Goal: Transaction & Acquisition: Purchase product/service

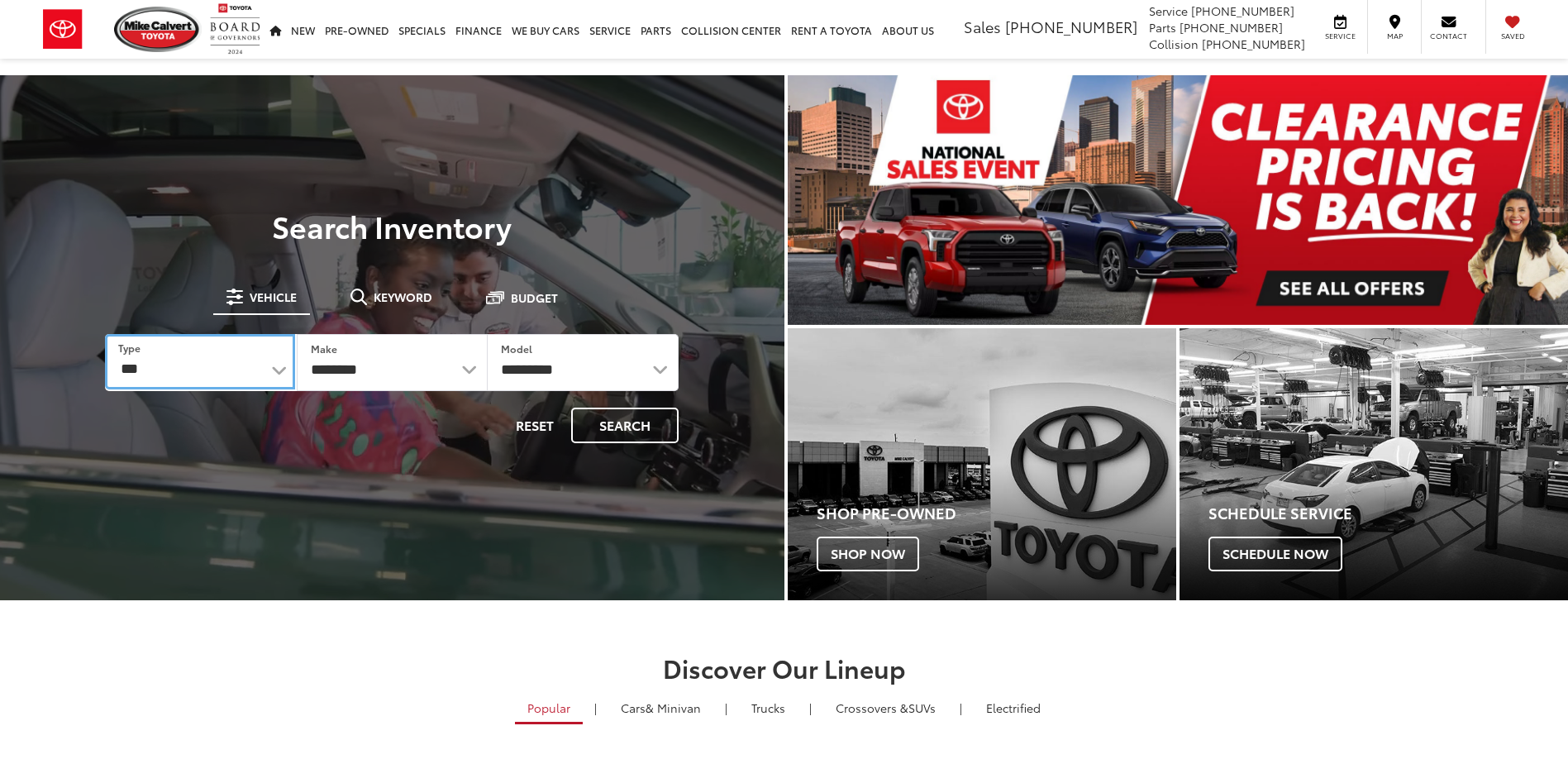
click at [186, 370] on select "*** *** **** *********" at bounding box center [199, 362] width 189 height 55
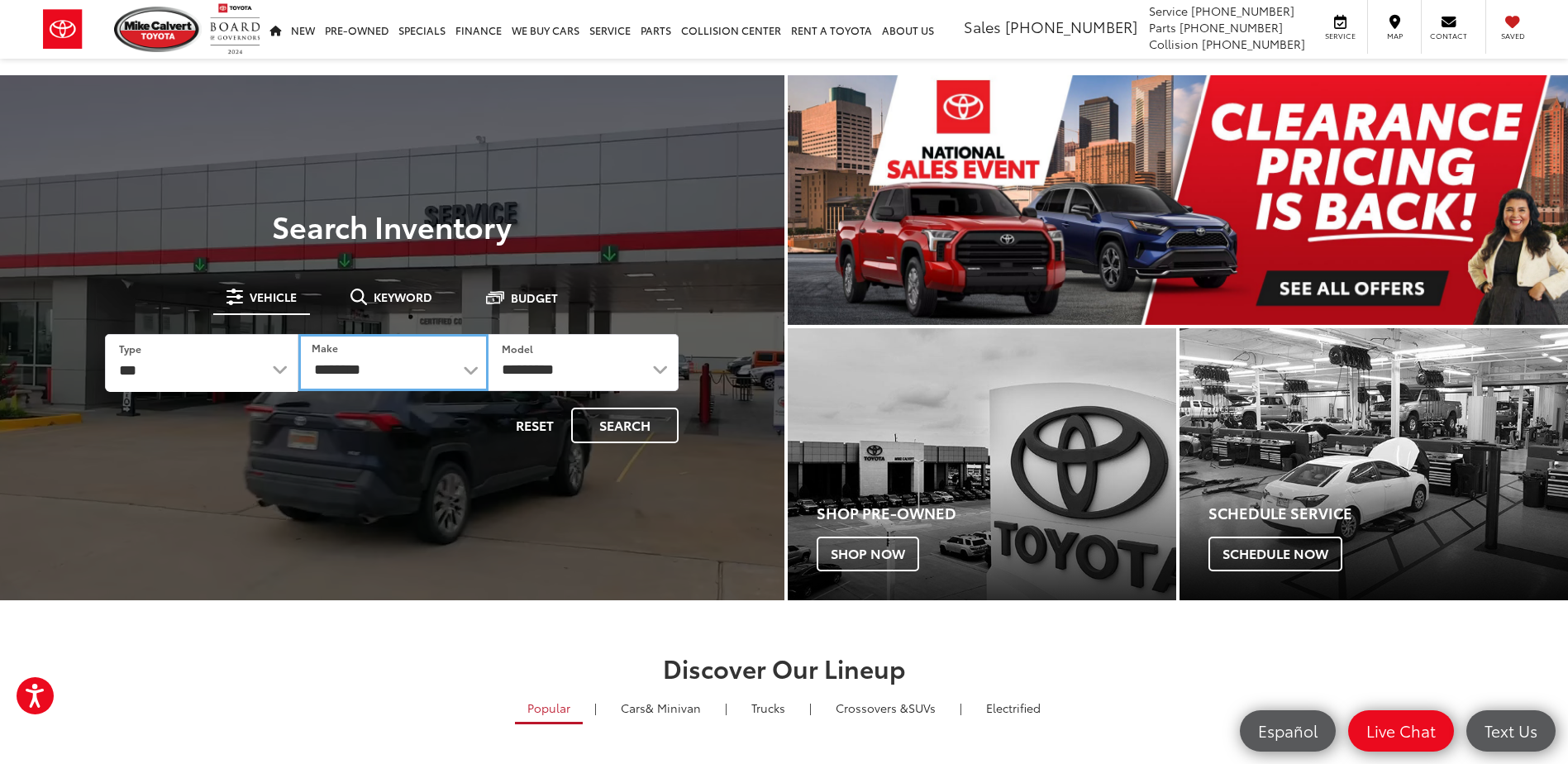
click at [411, 355] on select "**********" at bounding box center [393, 363] width 190 height 57
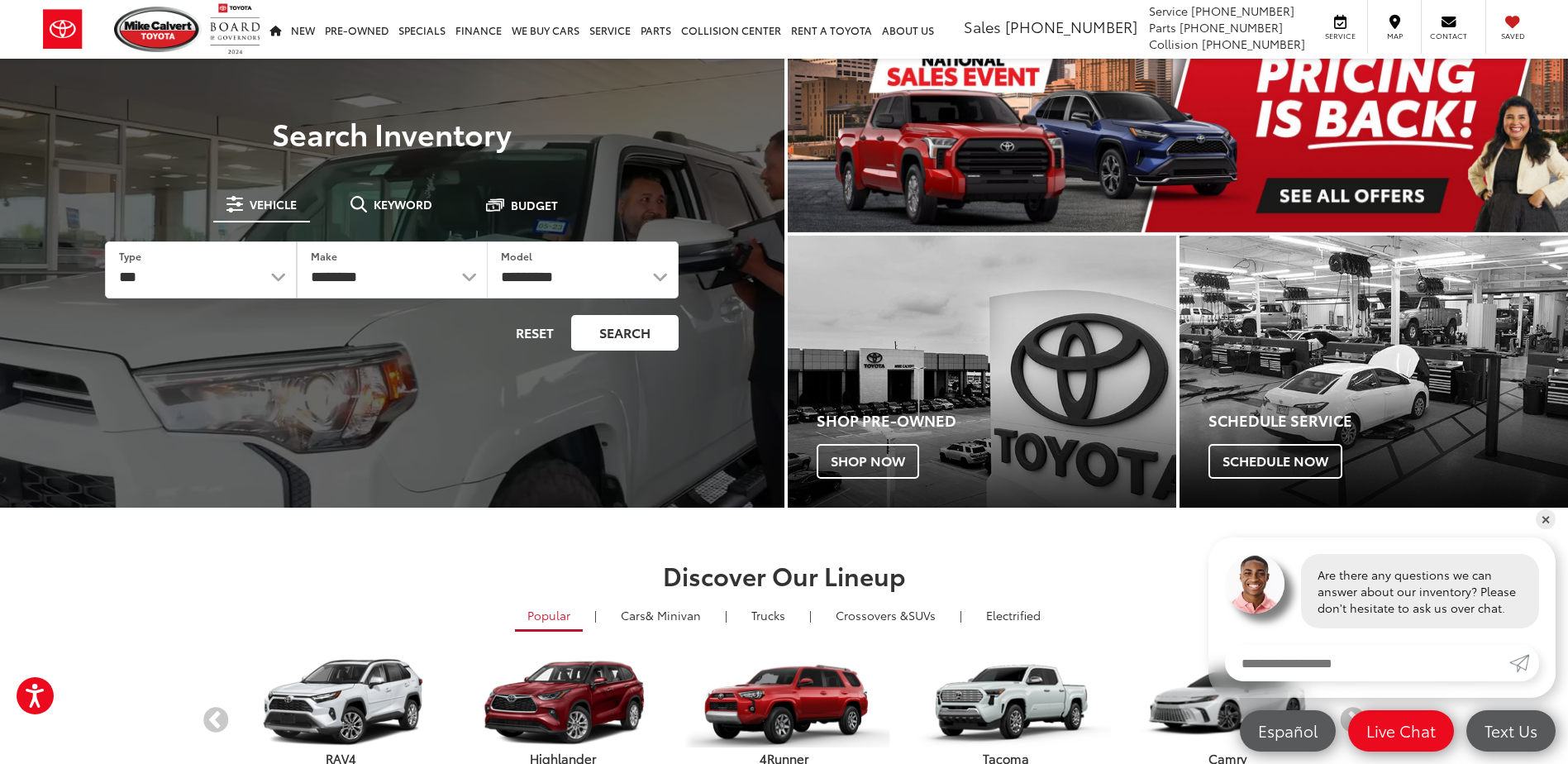
scroll to position [83, 0]
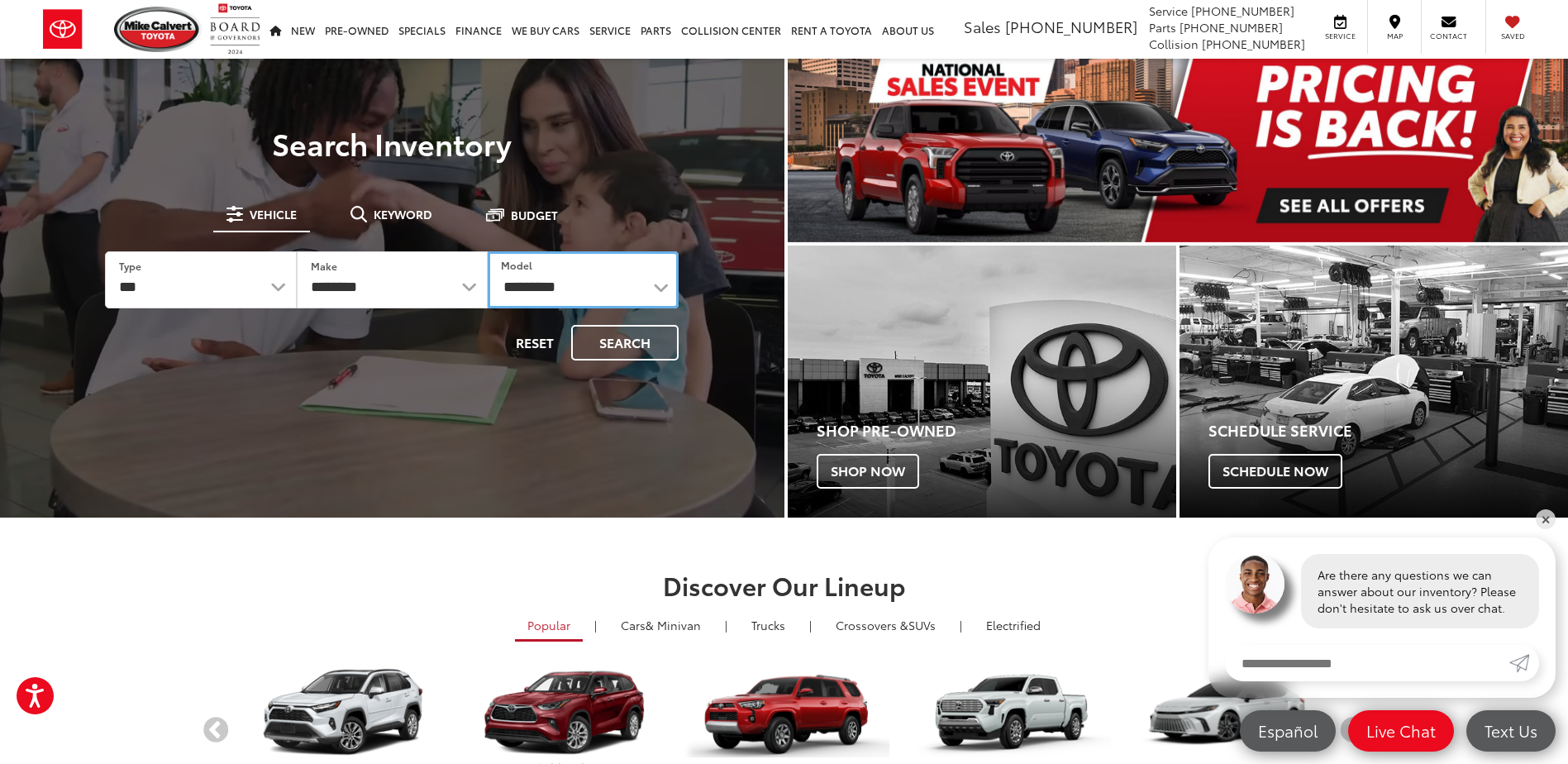
click at [590, 300] on select "**********" at bounding box center [583, 280] width 191 height 57
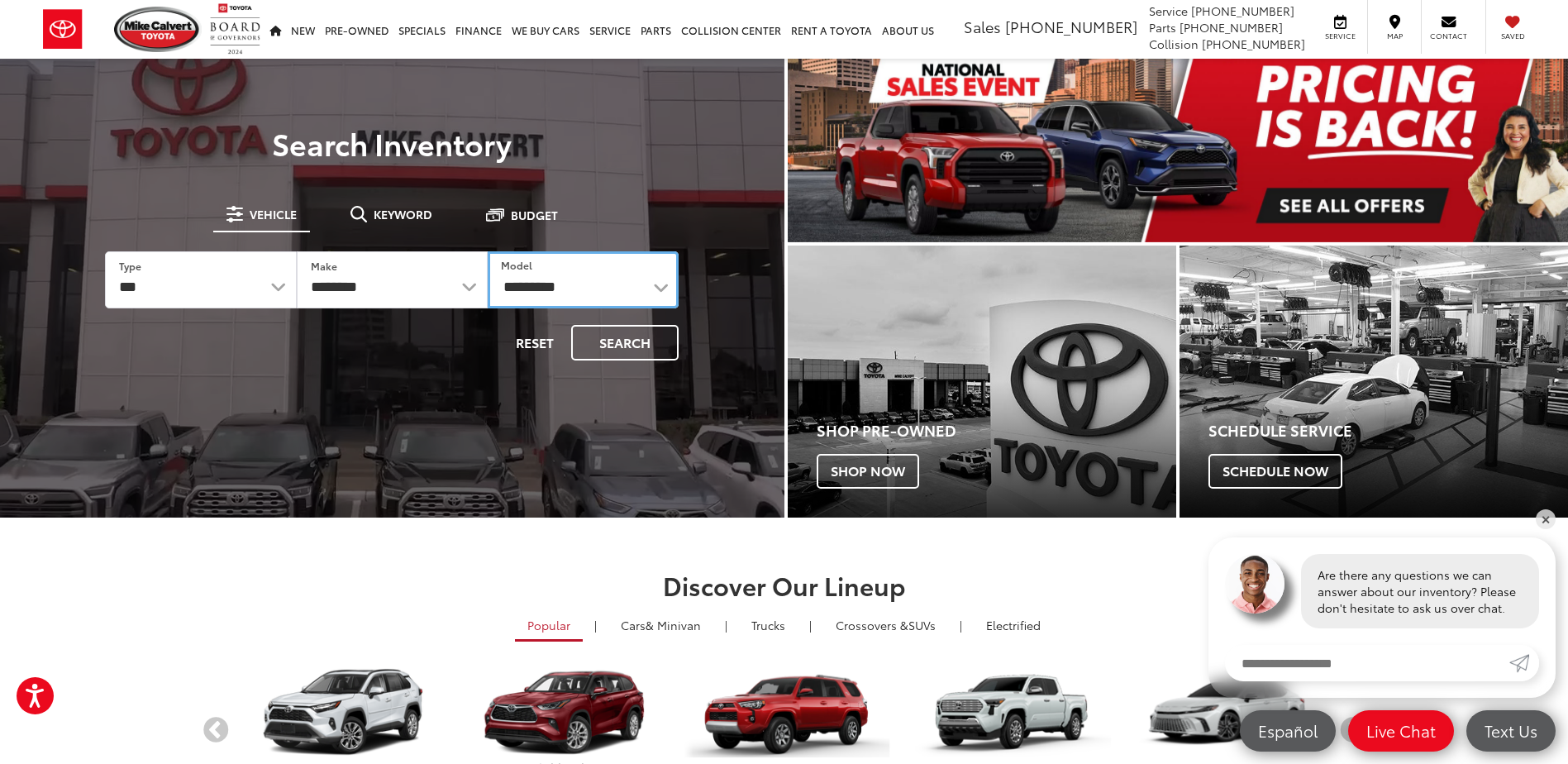
select select "******"
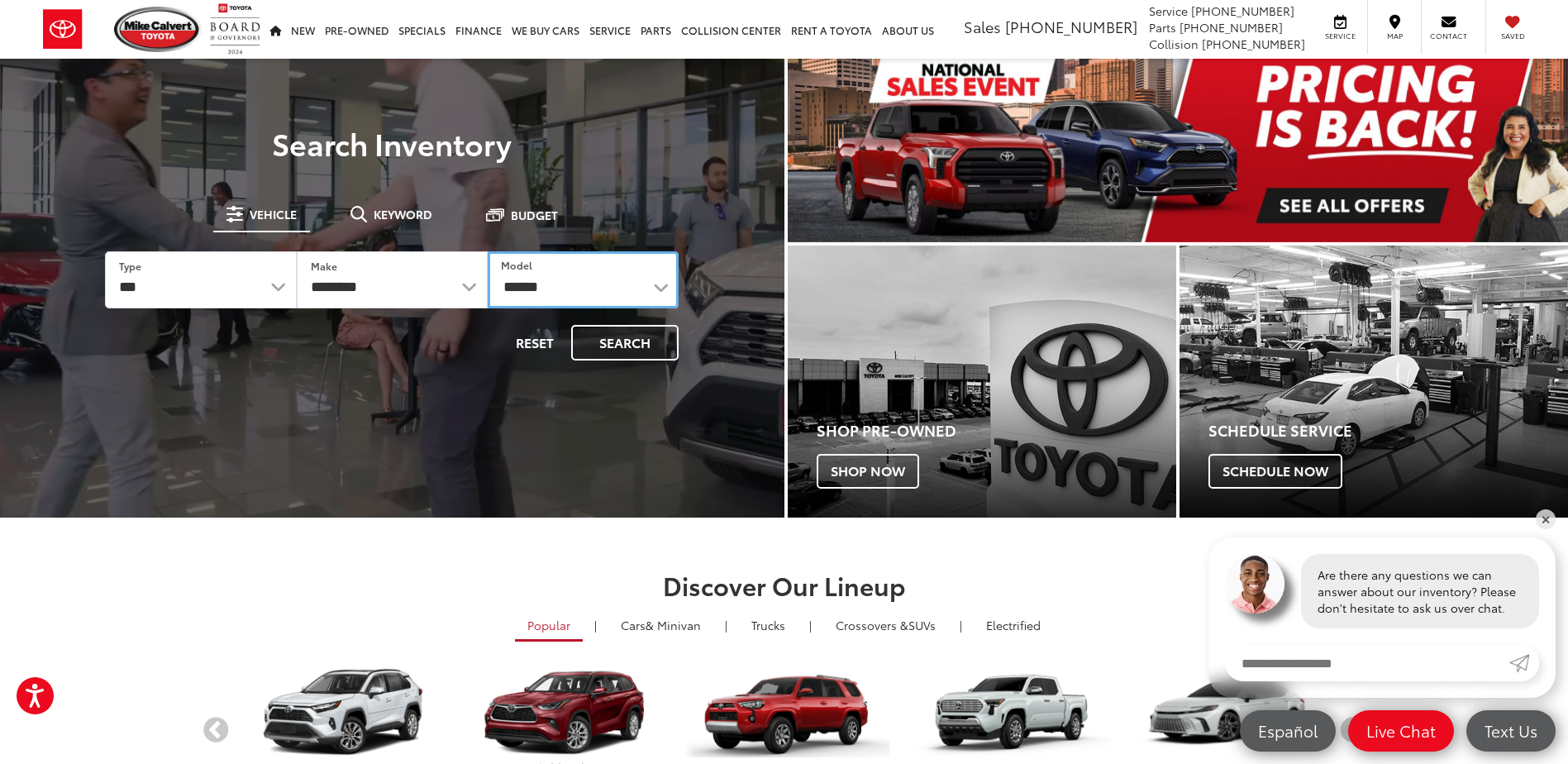
click at [487, 252] on select "**********" at bounding box center [583, 280] width 191 height 57
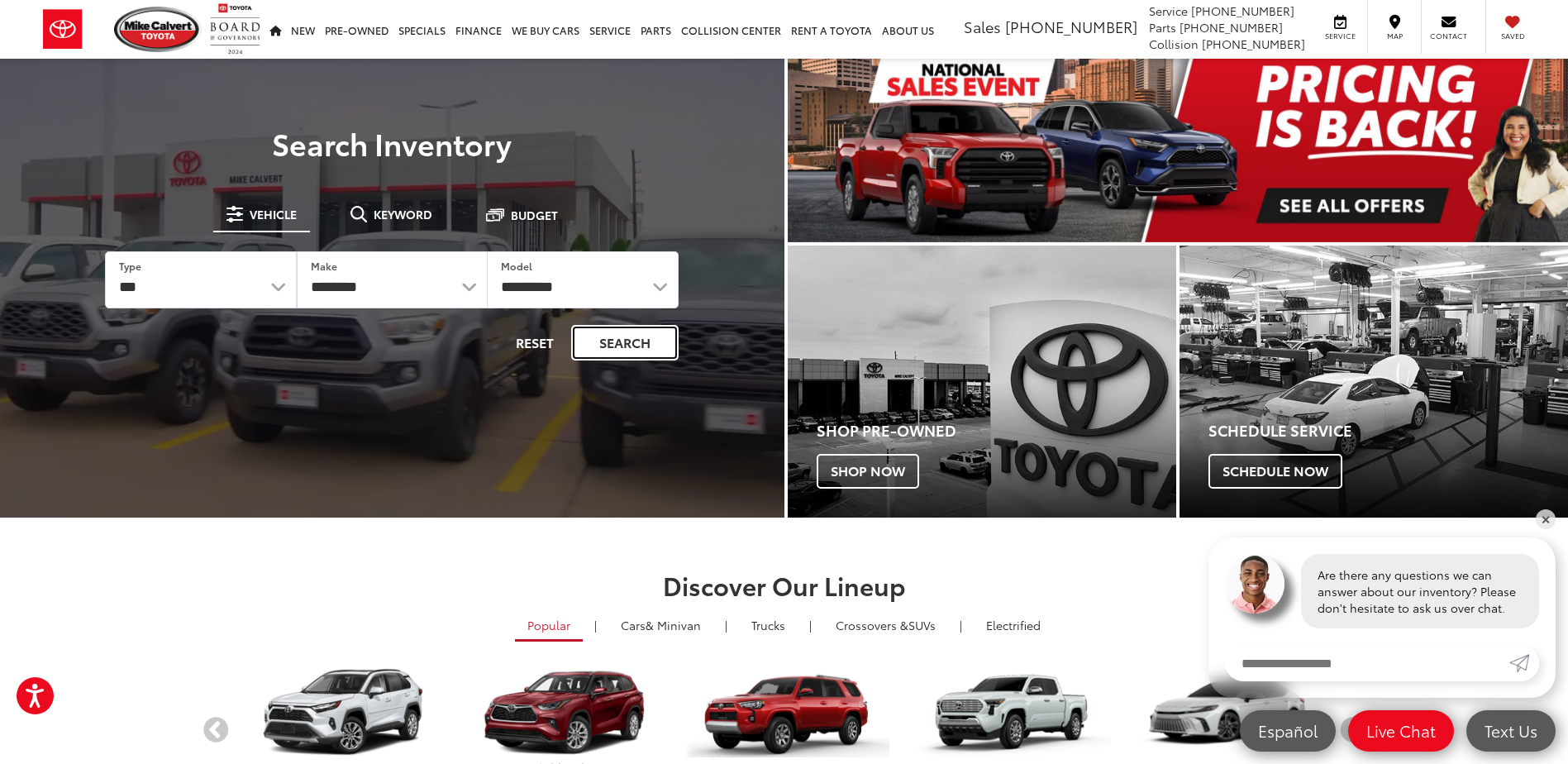
click at [619, 338] on button "Search" at bounding box center [625, 342] width 107 height 35
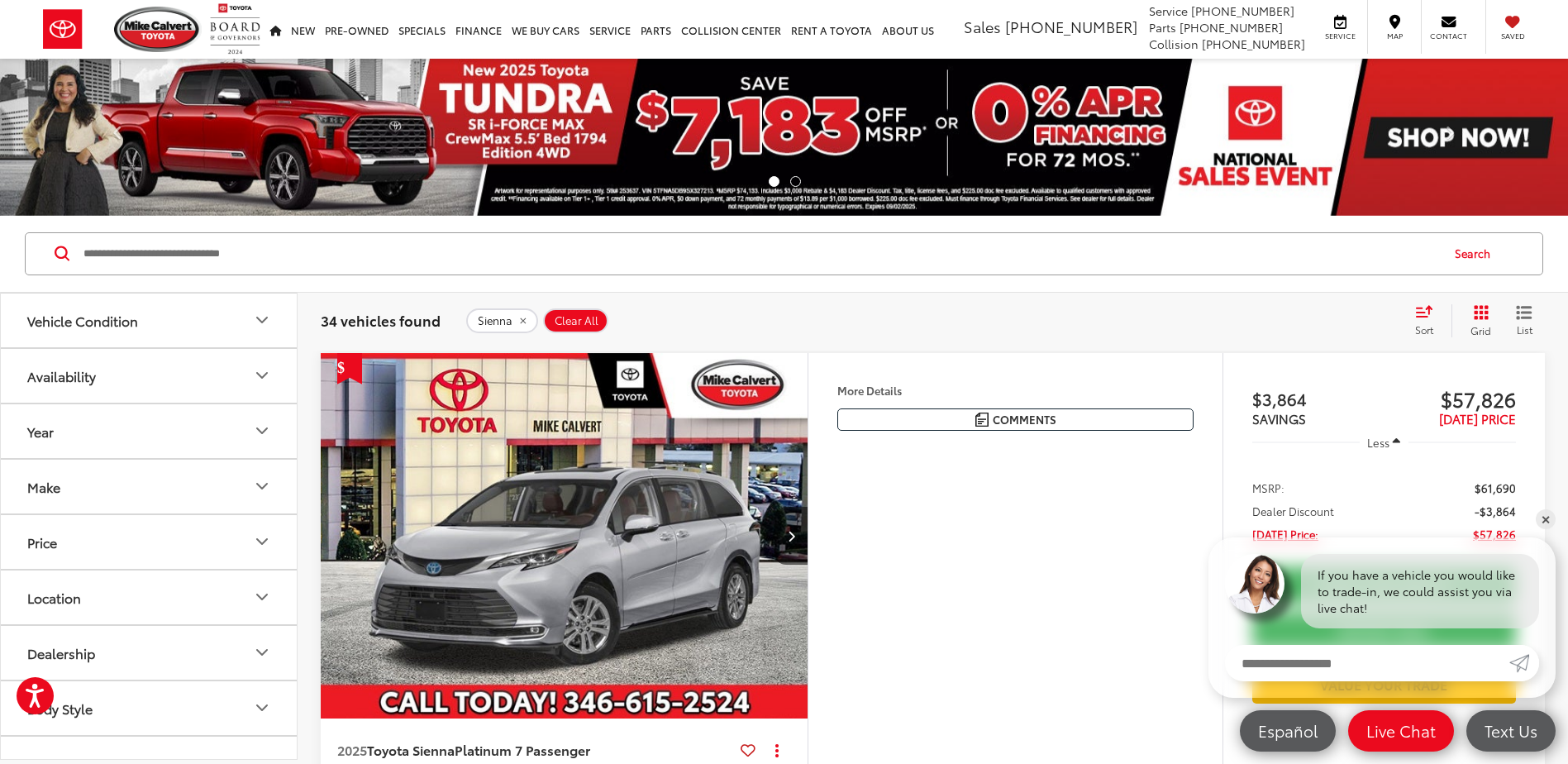
click at [1424, 322] on span "Sort" at bounding box center [1424, 329] width 18 height 14
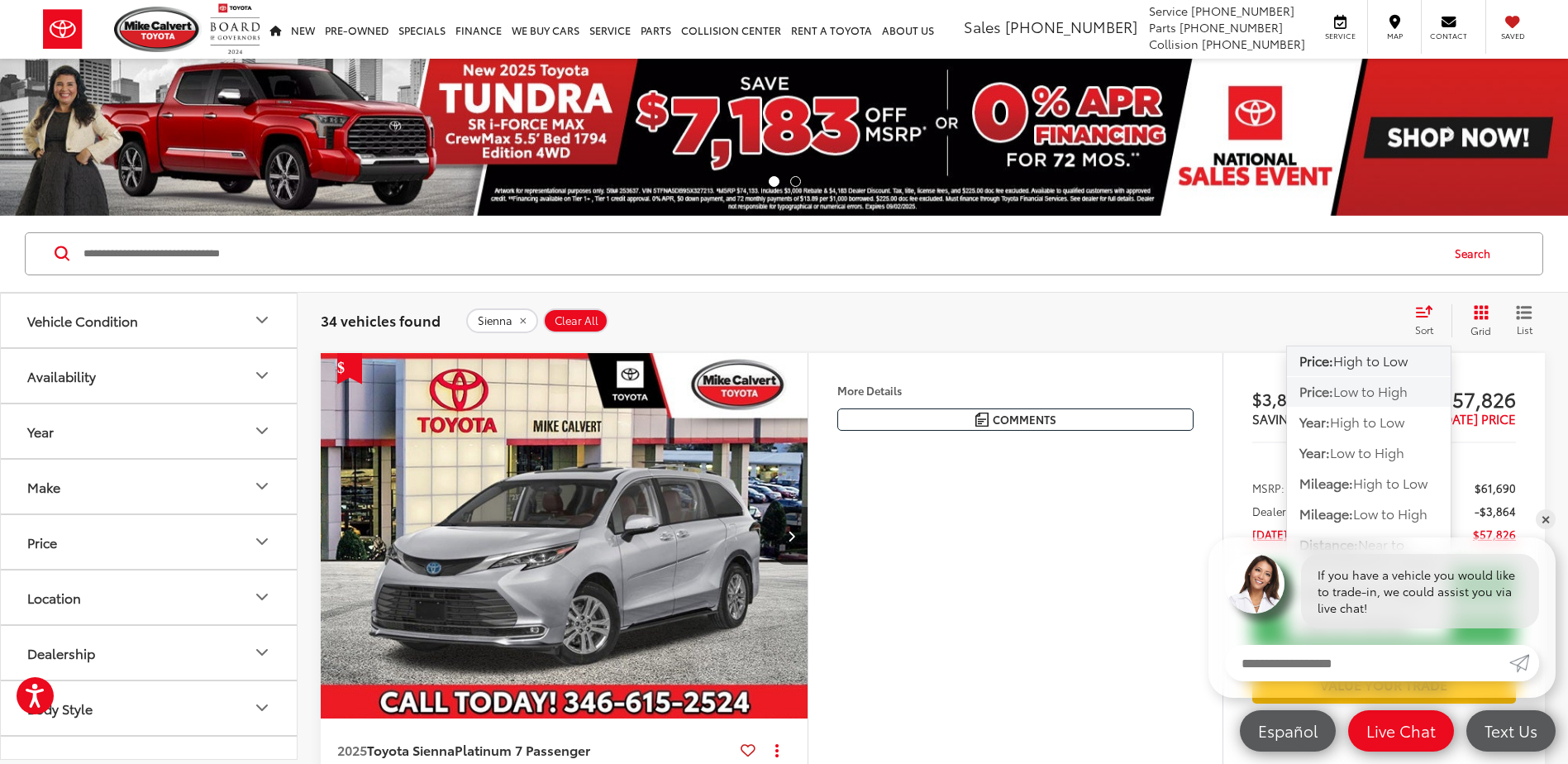
click at [1388, 396] on span "Low to High" at bounding box center [1370, 391] width 75 height 19
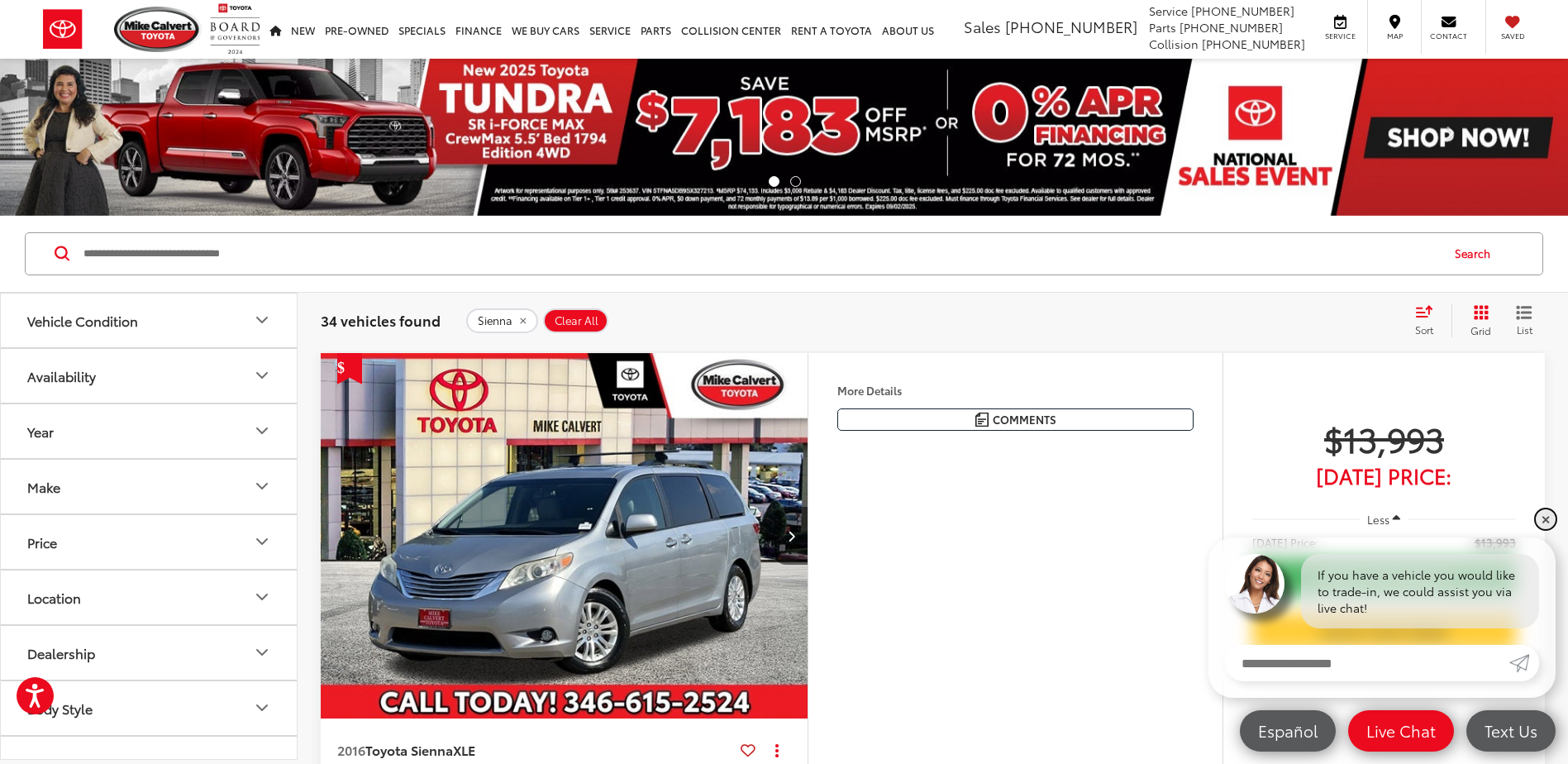
click at [1542, 520] on link "✕" at bounding box center [1545, 519] width 20 height 20
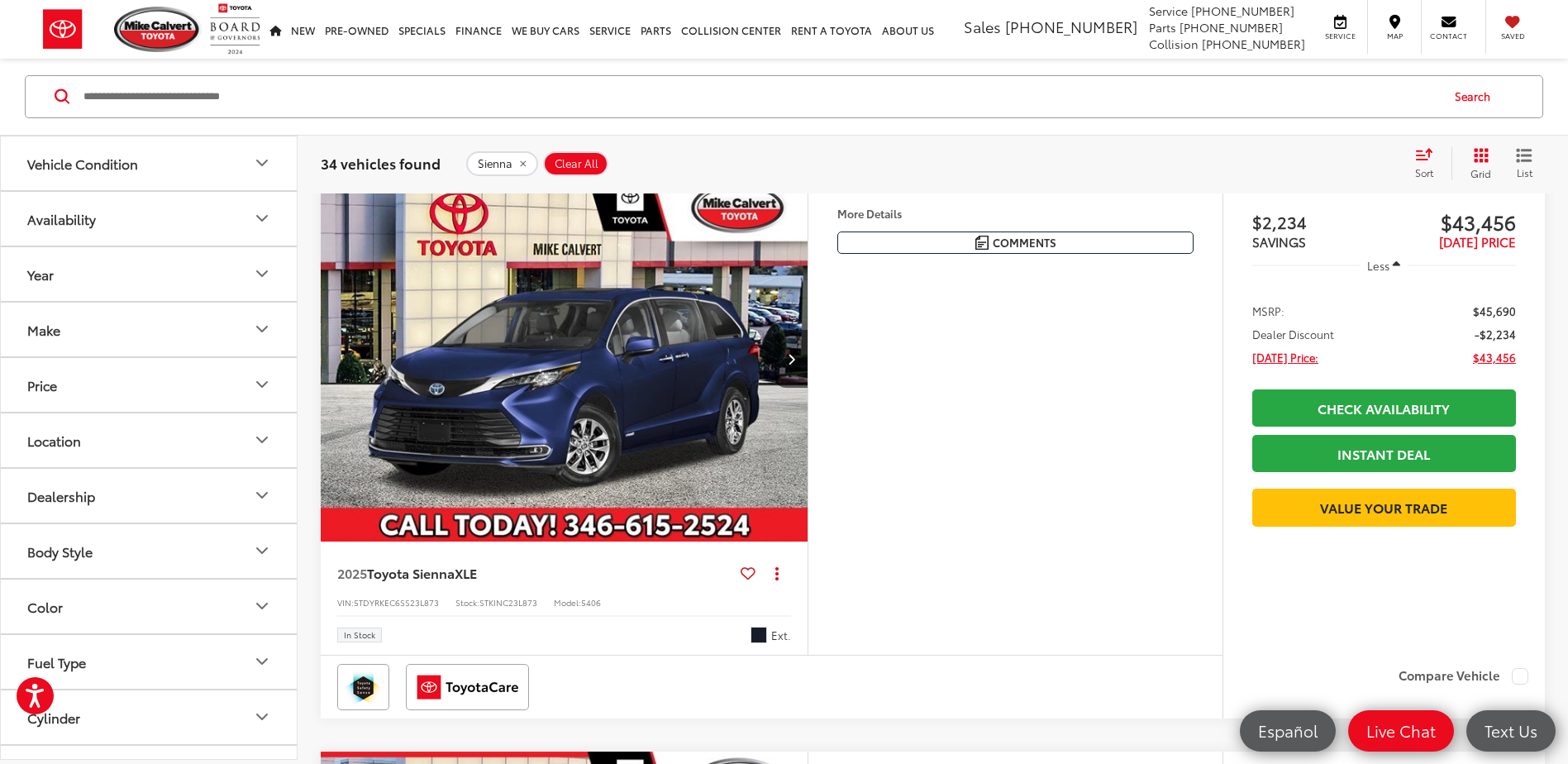
scroll to position [3639, 0]
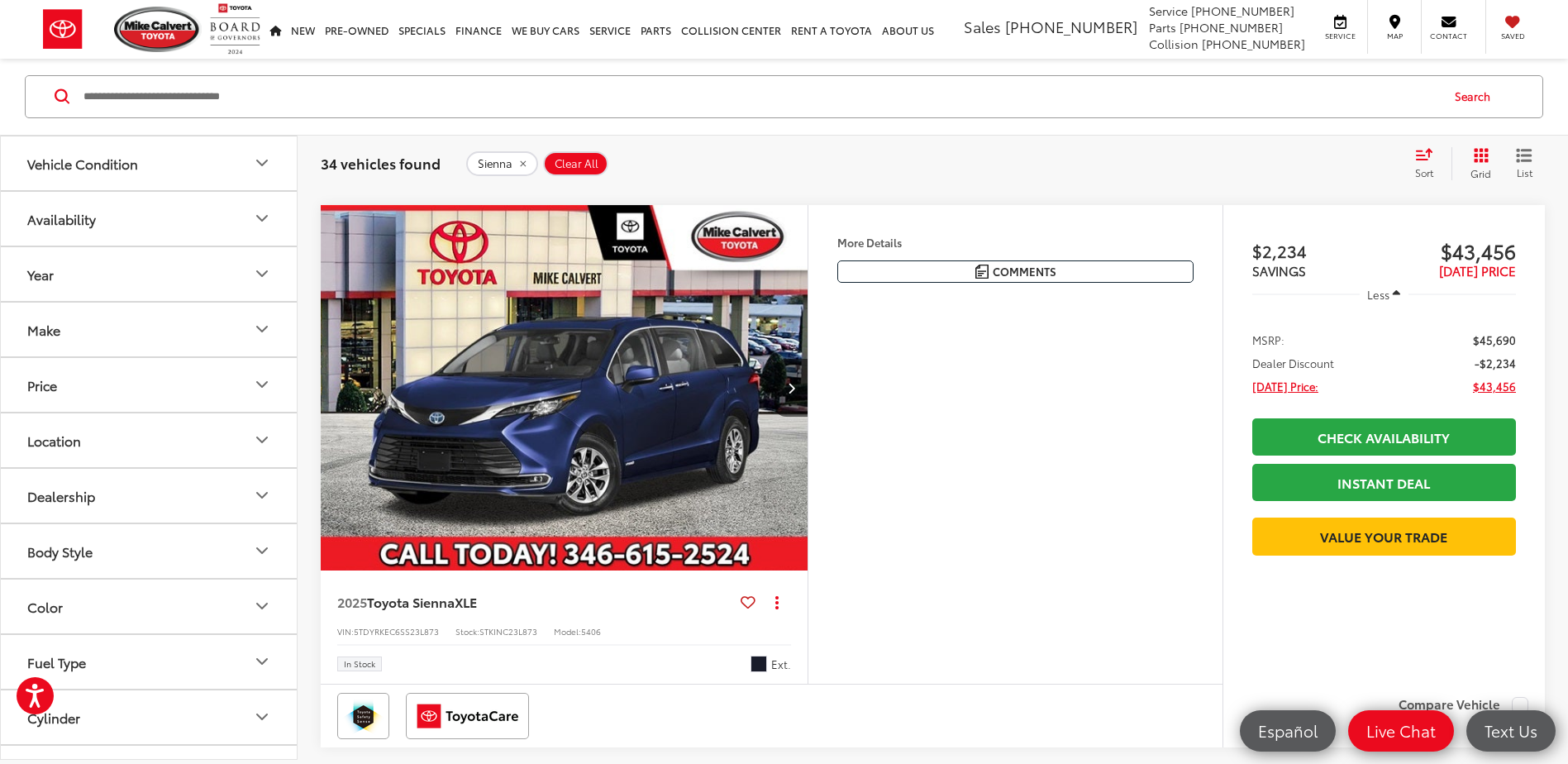
click at [1497, 394] on span "$43,456" at bounding box center [1494, 386] width 43 height 17
click at [1031, 283] on button "Comments" at bounding box center [1015, 271] width 356 height 22
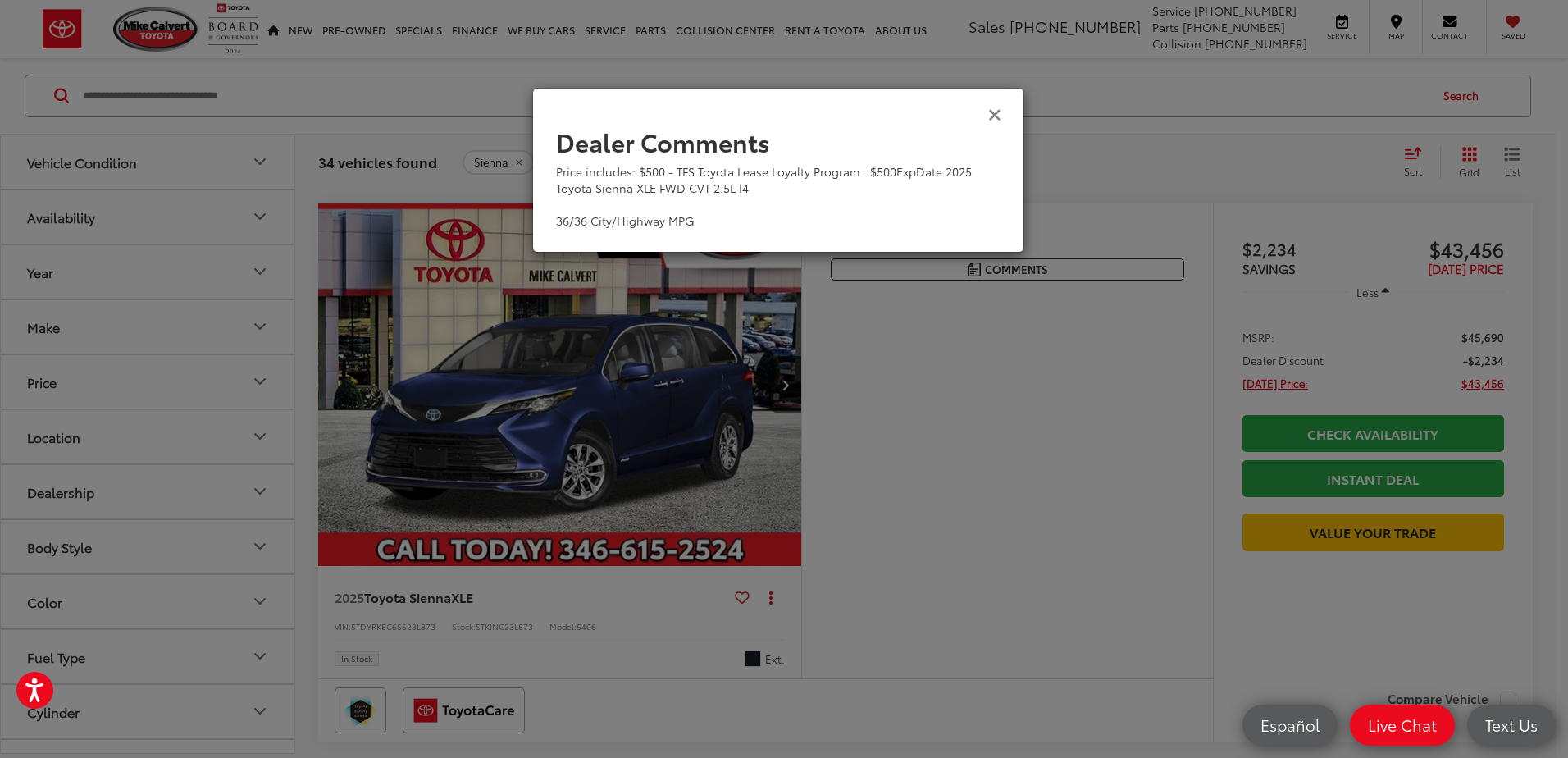
click at [994, 116] on icon "Close" at bounding box center [994, 114] width 13 height 17
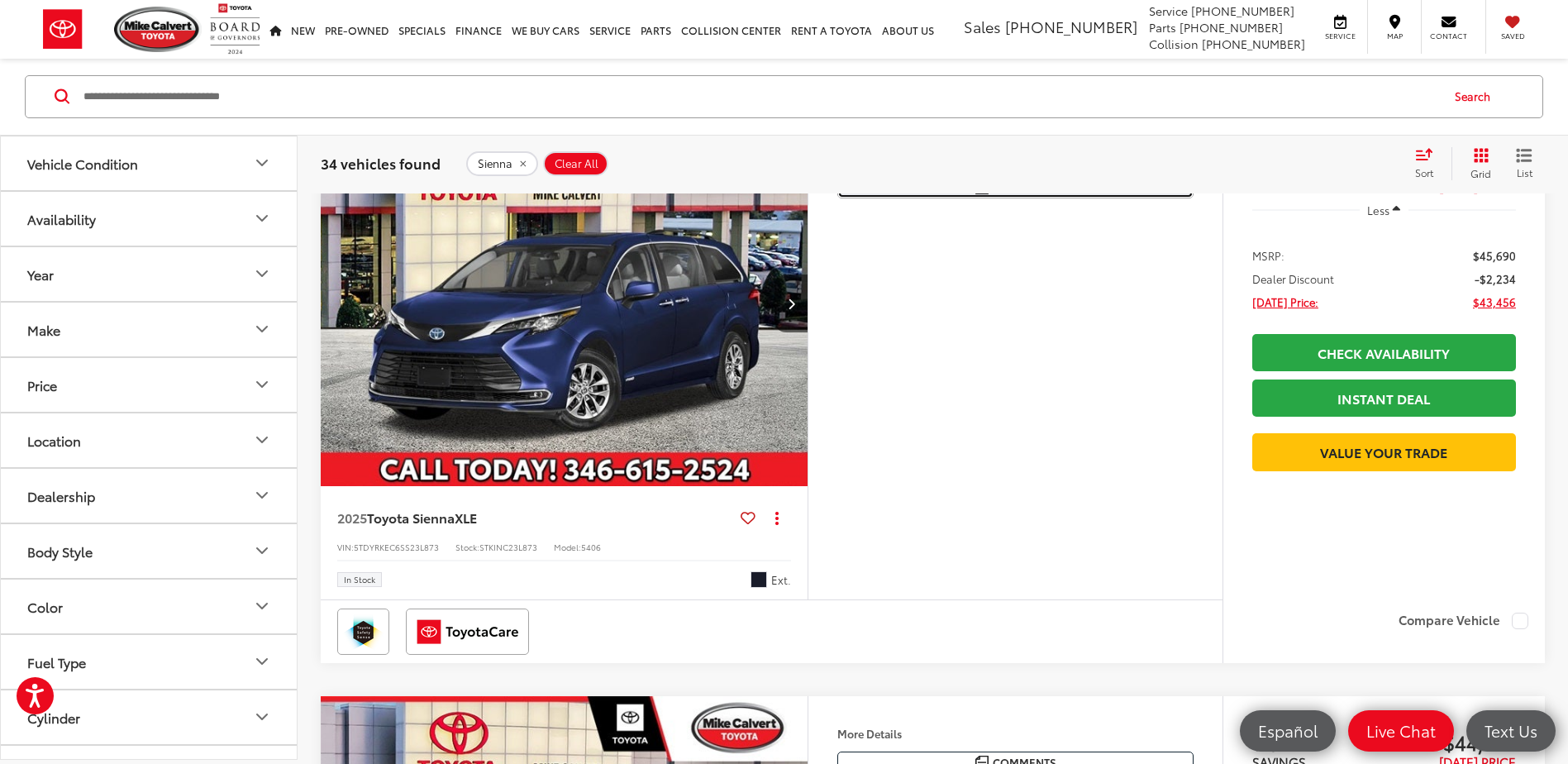
scroll to position [3803, 0]
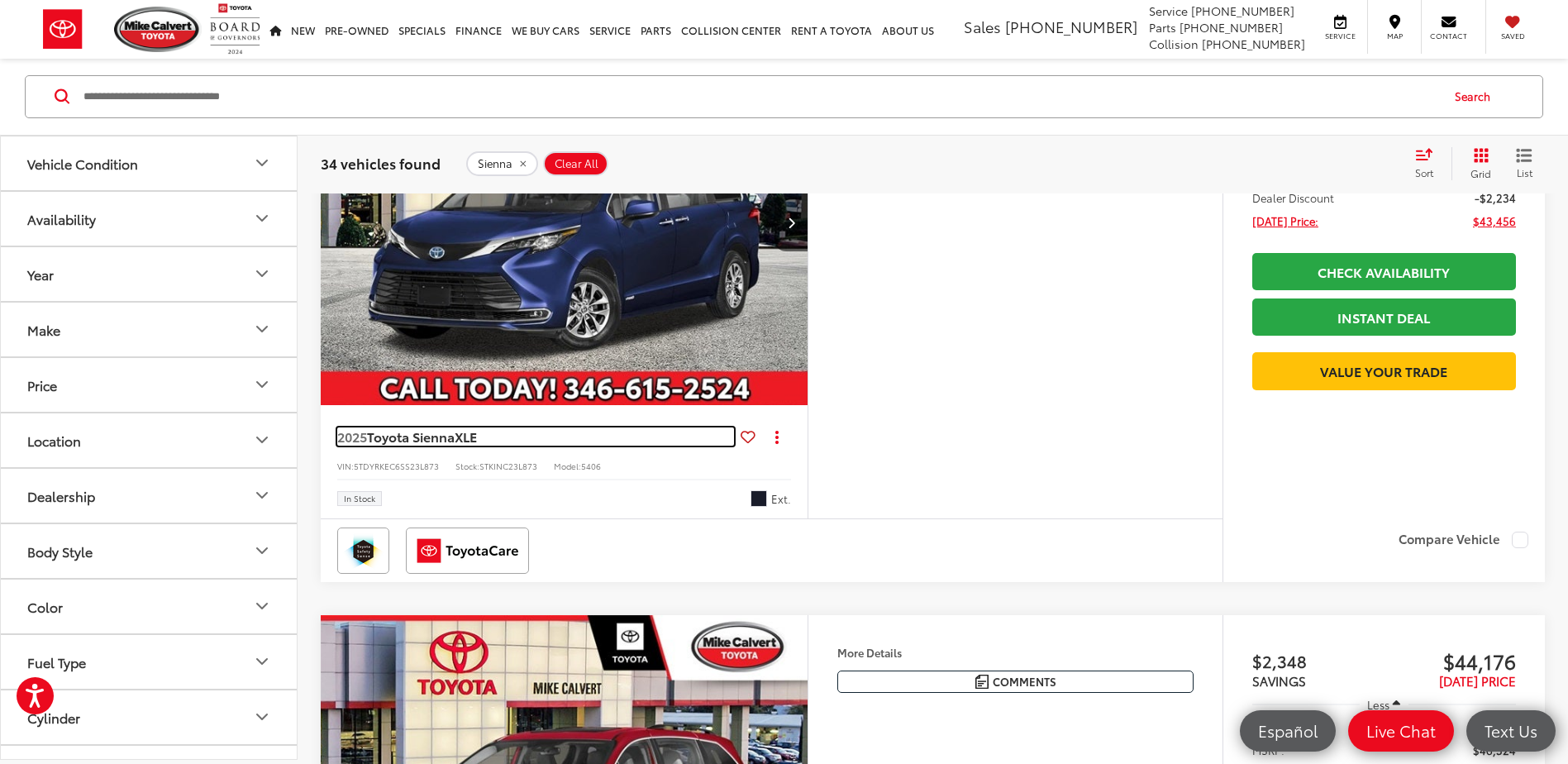
click at [436, 437] on span "Toyota Sienna" at bounding box center [411, 437] width 88 height 19
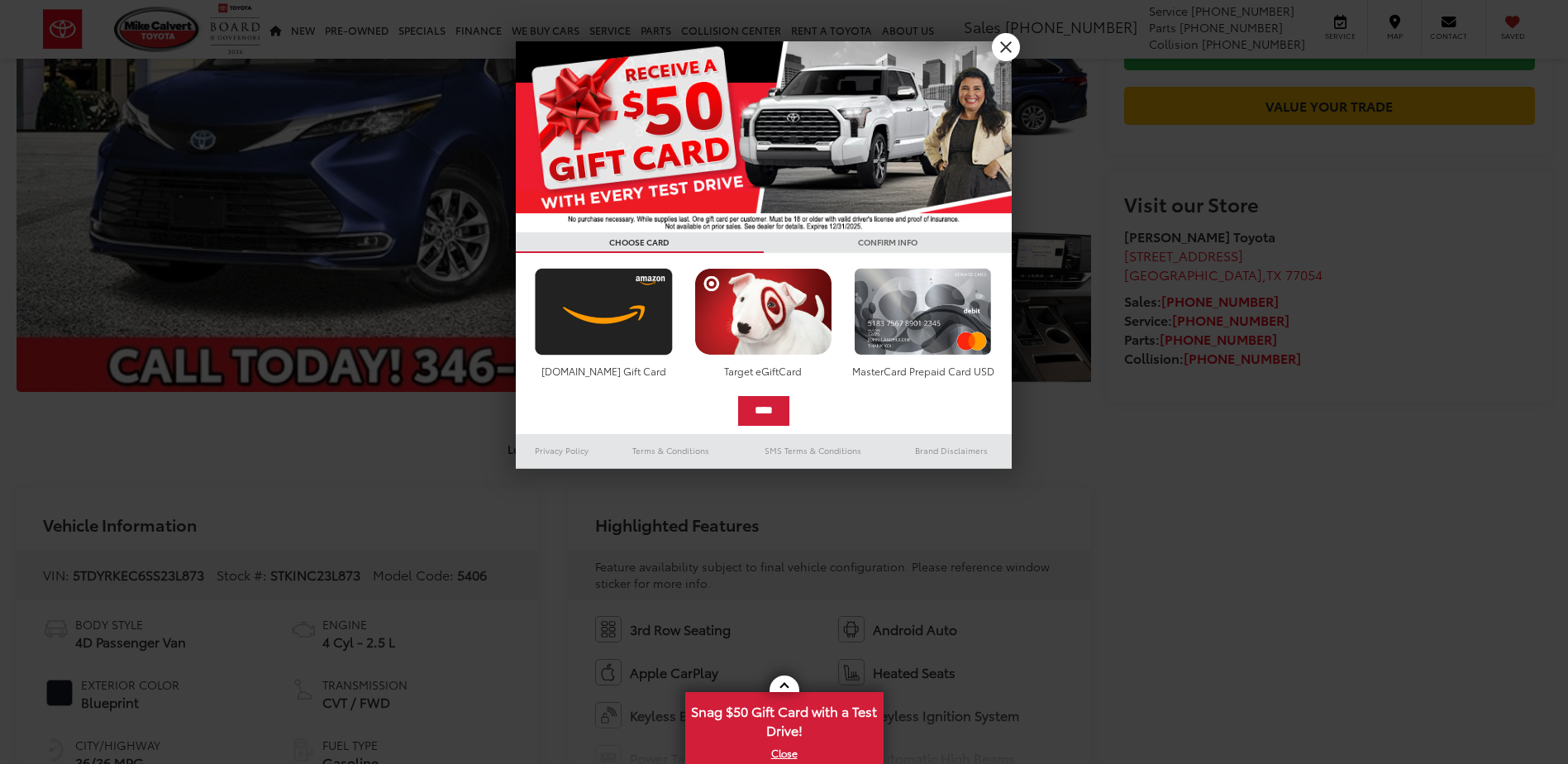
scroll to position [165, 0]
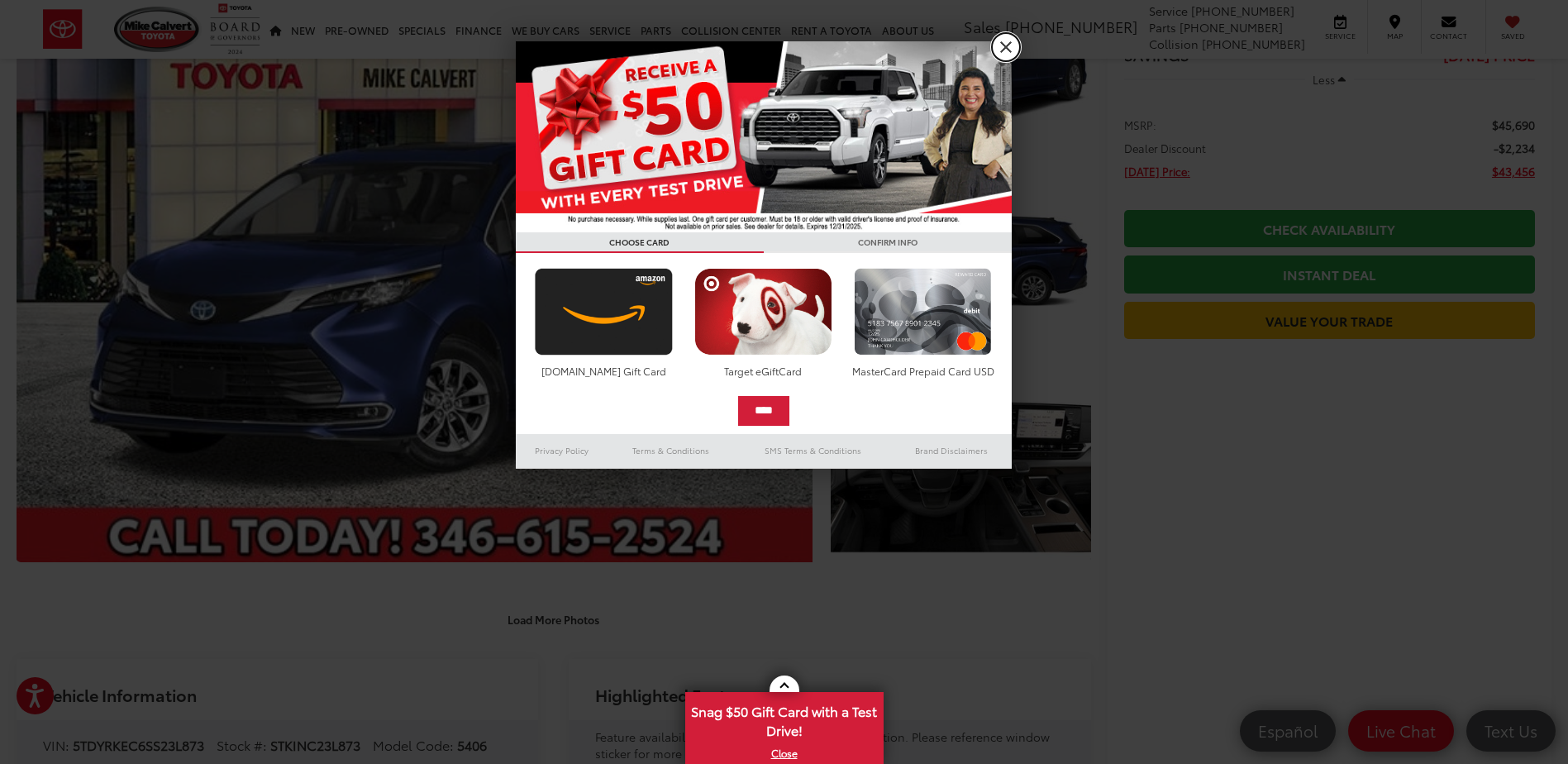
click at [1005, 47] on link "X" at bounding box center [1006, 48] width 28 height 28
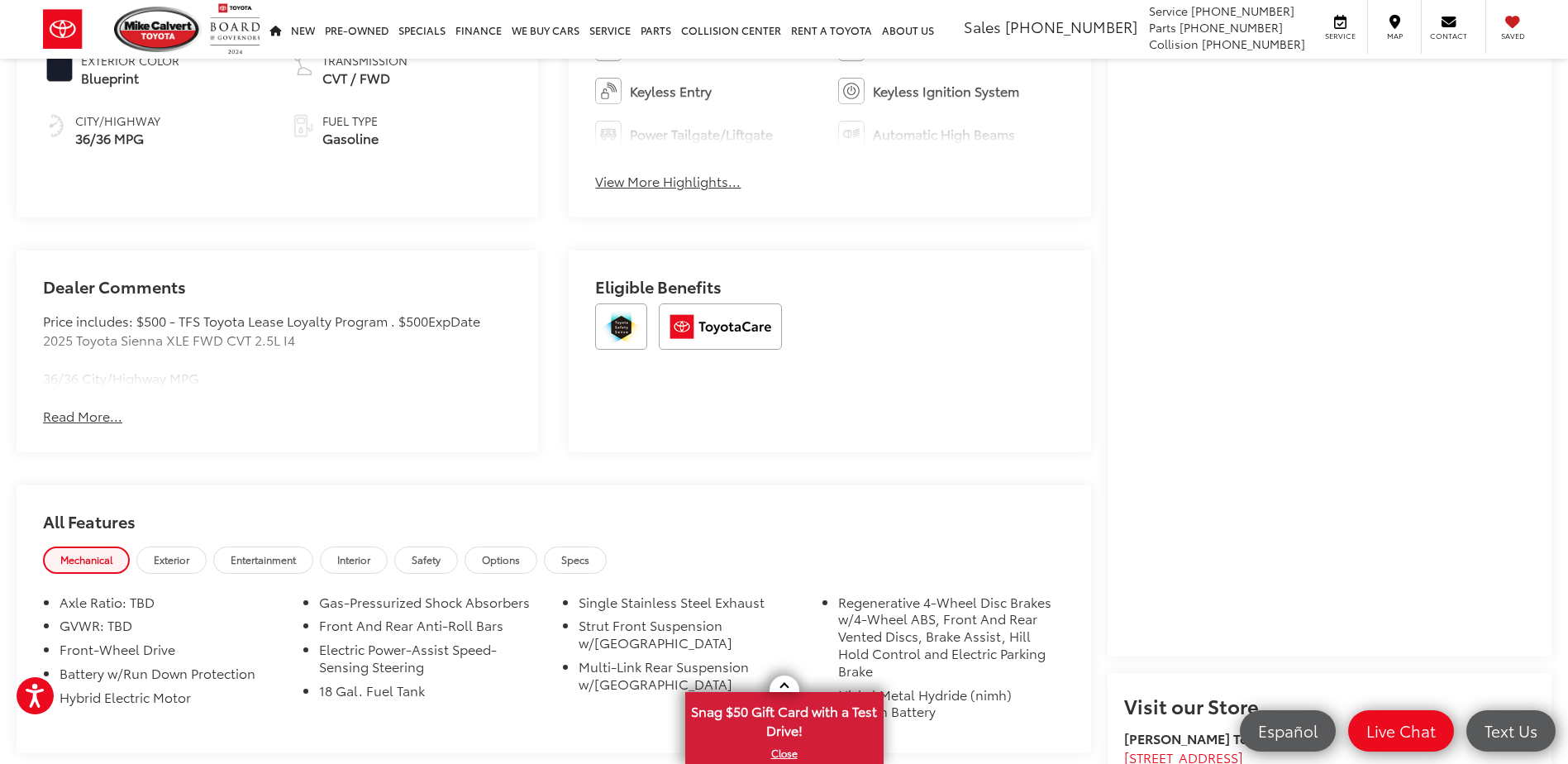
scroll to position [992, 0]
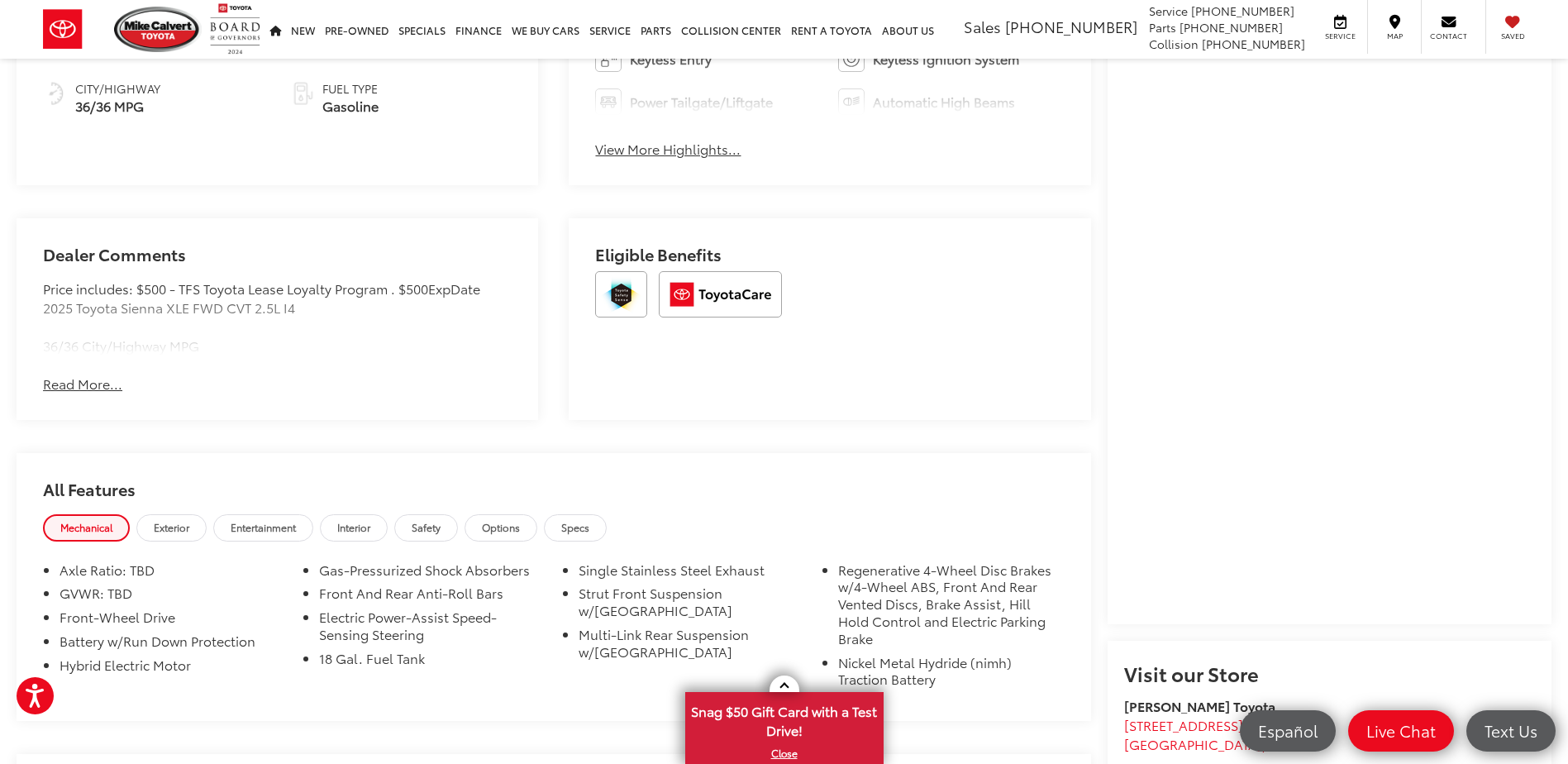
click at [60, 382] on button "Read More..." at bounding box center [83, 385] width 79 height 19
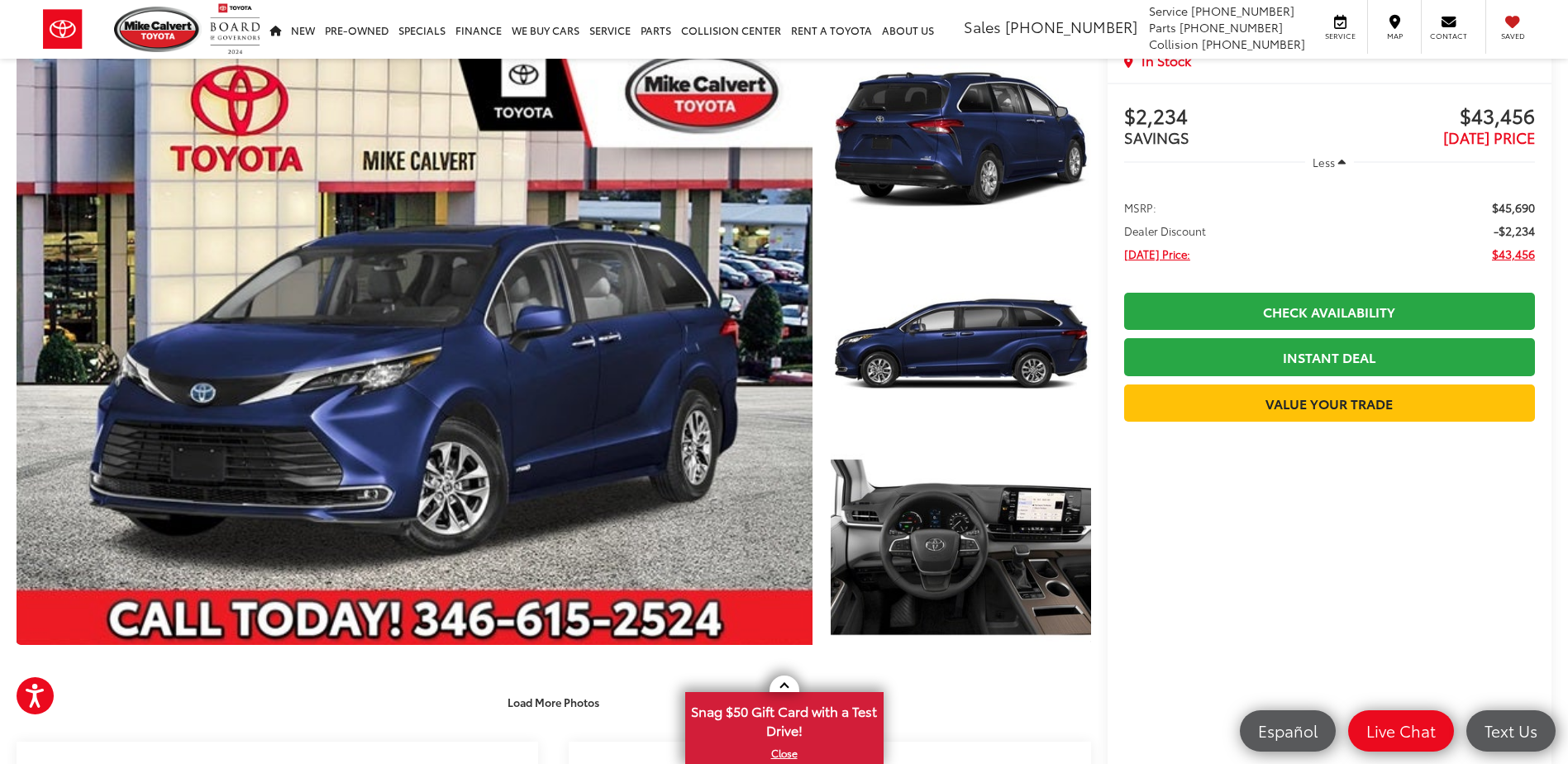
scroll to position [0, 0]
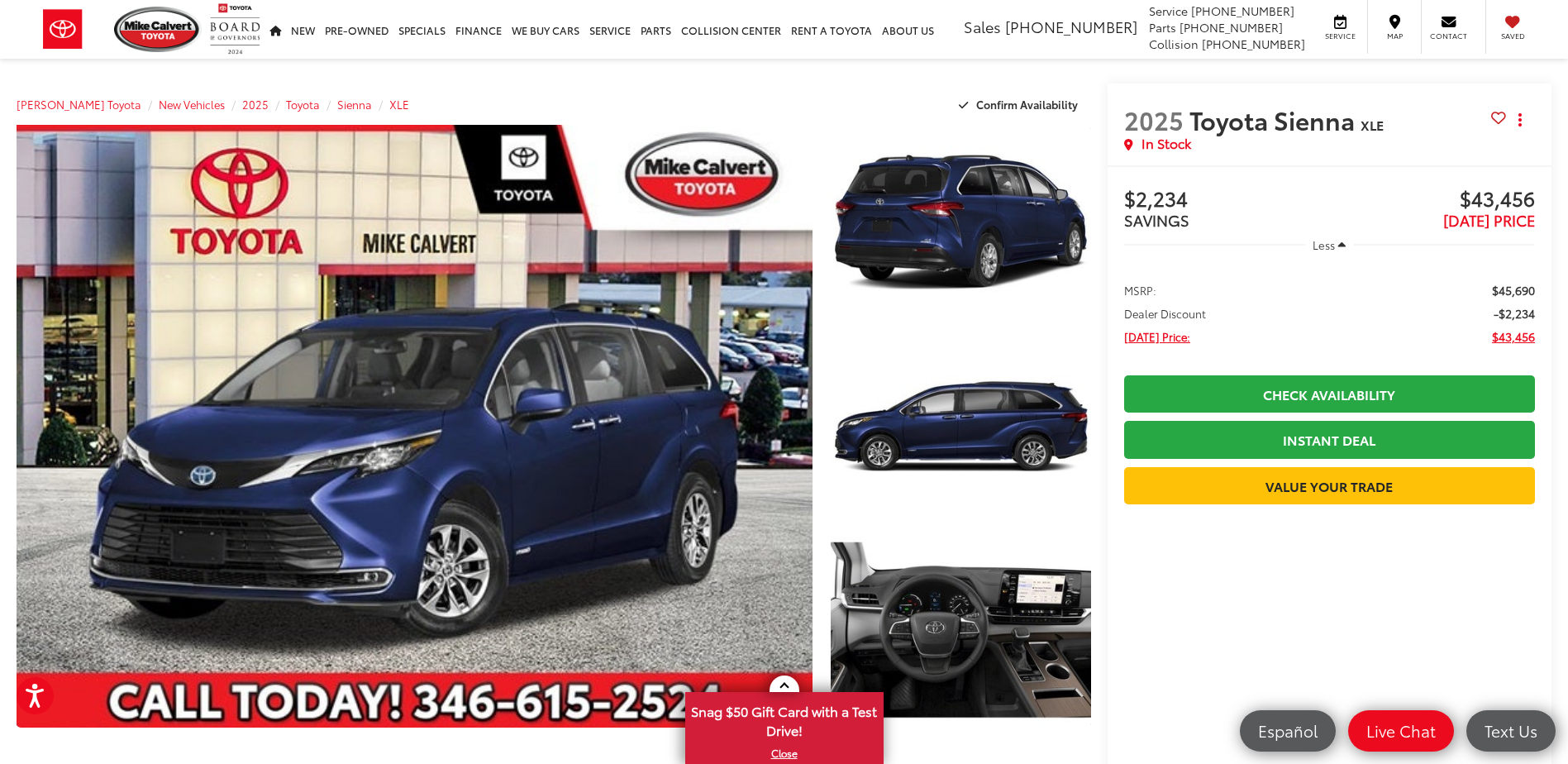
drag, startPoint x: 1447, startPoint y: 217, endPoint x: 1476, endPoint y: 185, distance: 43.2
click at [1447, 217] on span "[DATE] PRICE" at bounding box center [1489, 220] width 92 height 21
click at [1528, 115] on button "Actions" at bounding box center [1520, 119] width 29 height 29
click at [1310, 298] on li "MSRP: $45,690" at bounding box center [1330, 290] width 411 height 17
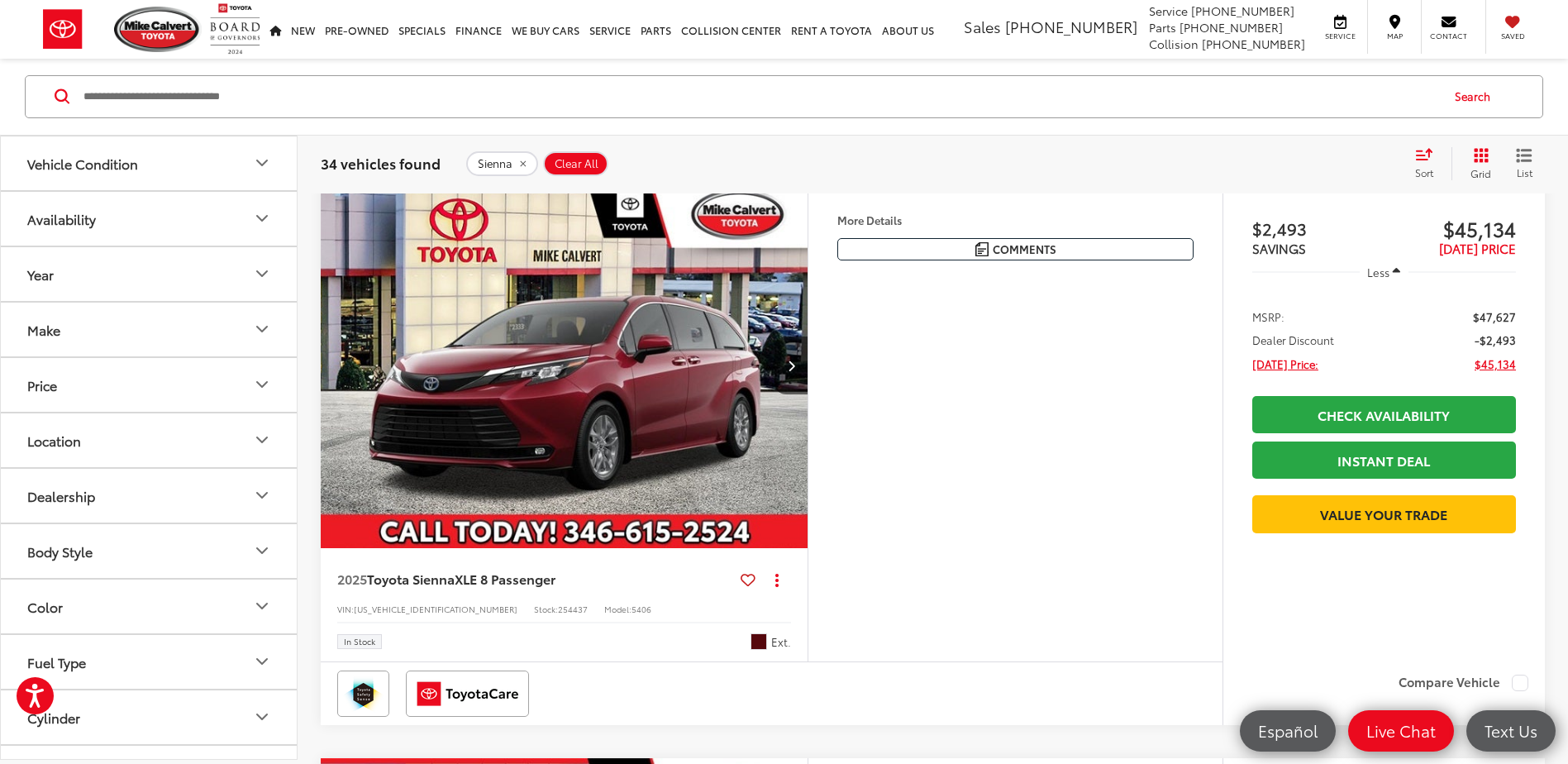
scroll to position [5366, 0]
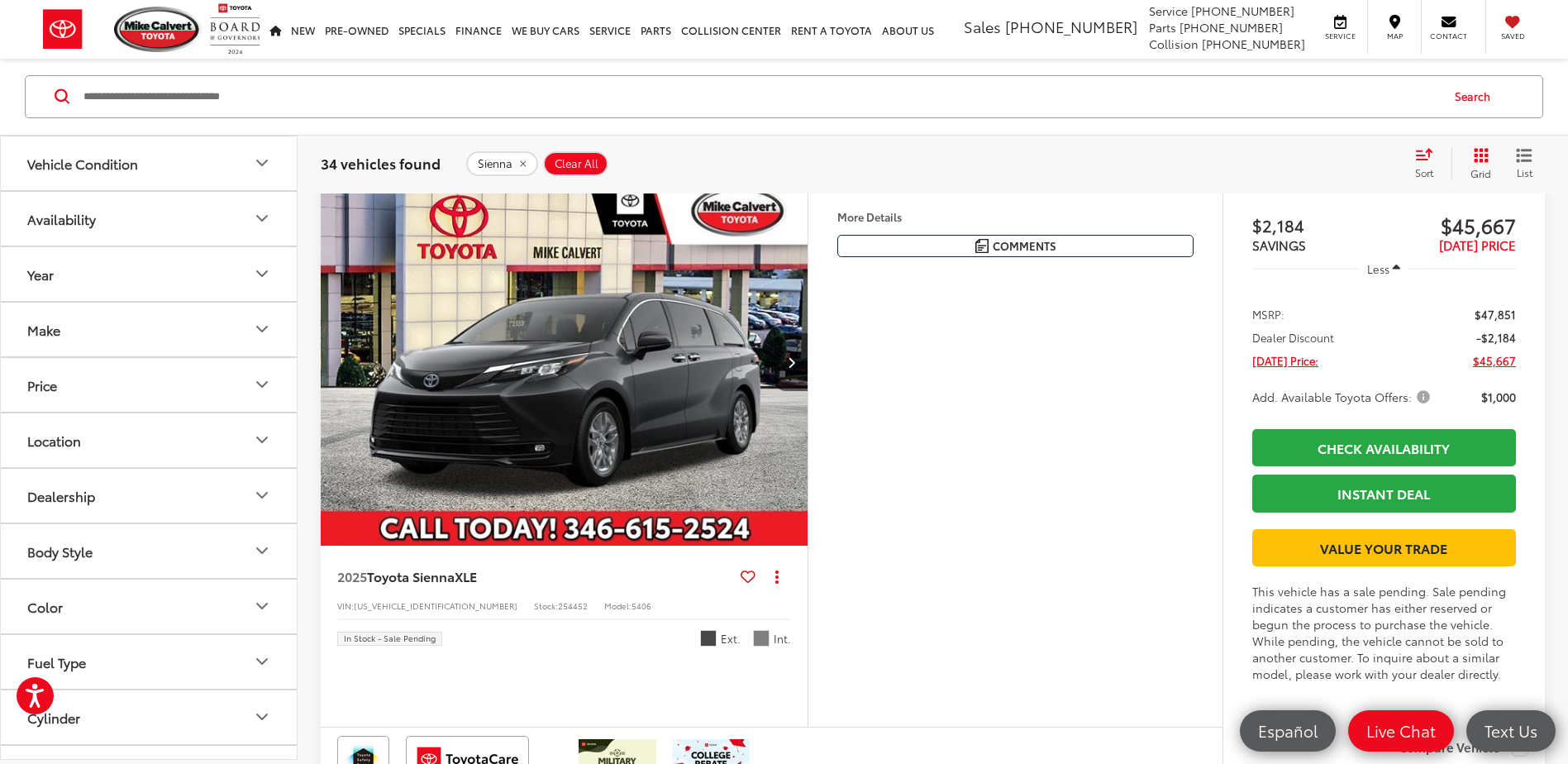
click at [1420, 405] on span "Add. Available Toyota Offers:" at bounding box center [1343, 397] width 181 height 17
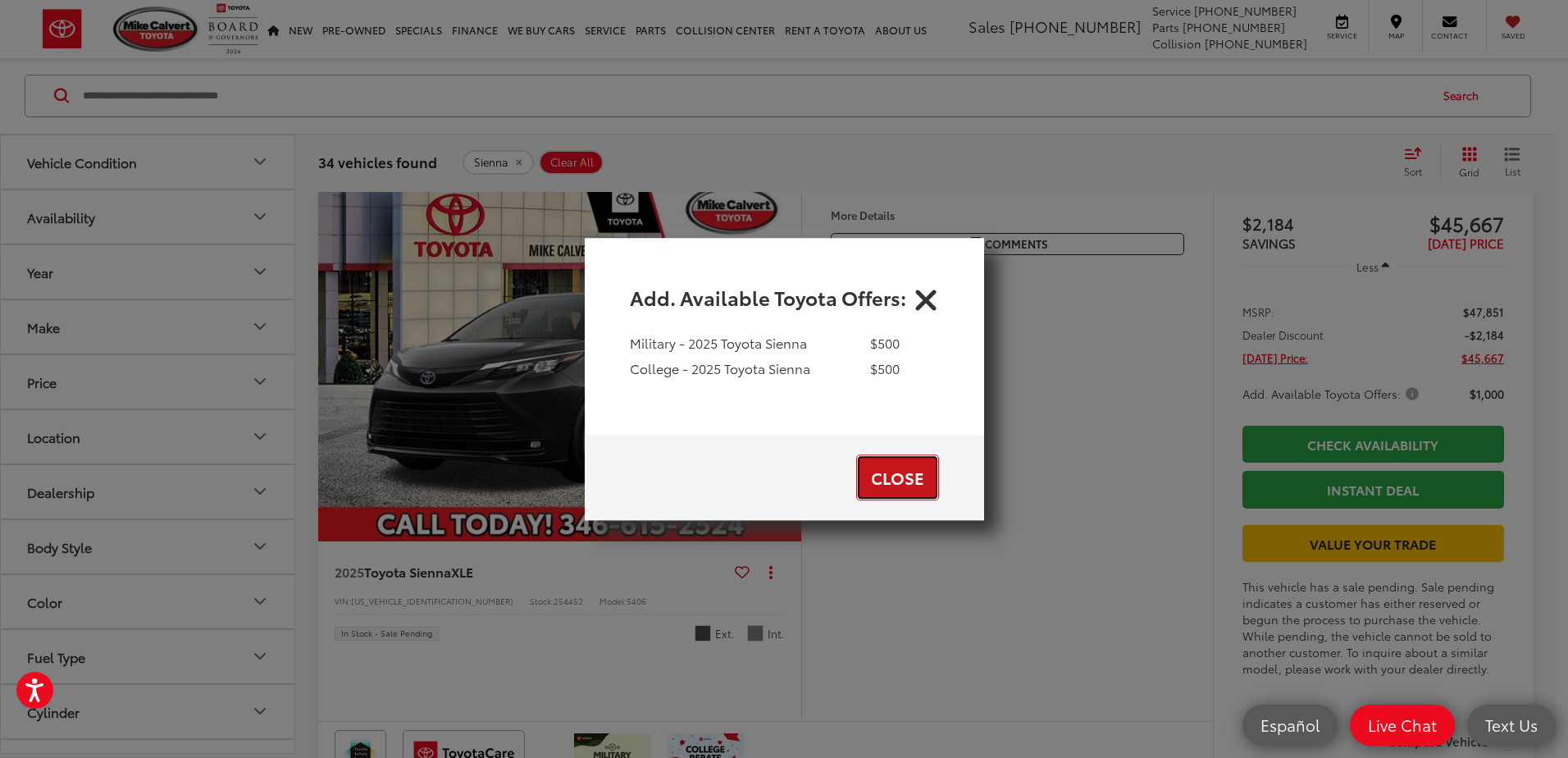
click at [918, 473] on button "Close" at bounding box center [897, 477] width 83 height 46
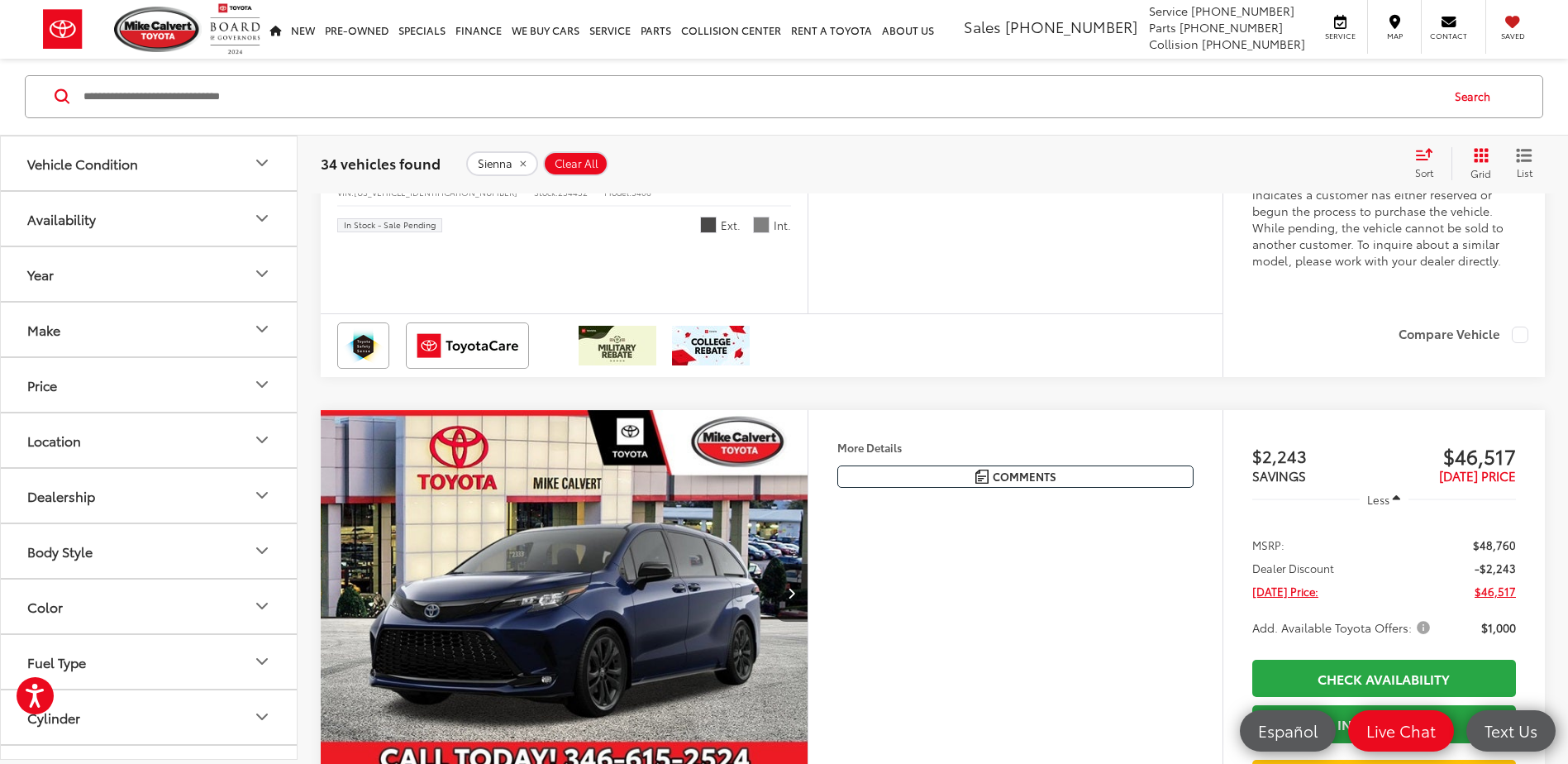
scroll to position [6110, 0]
